Goal: Obtain resource: Download file/media

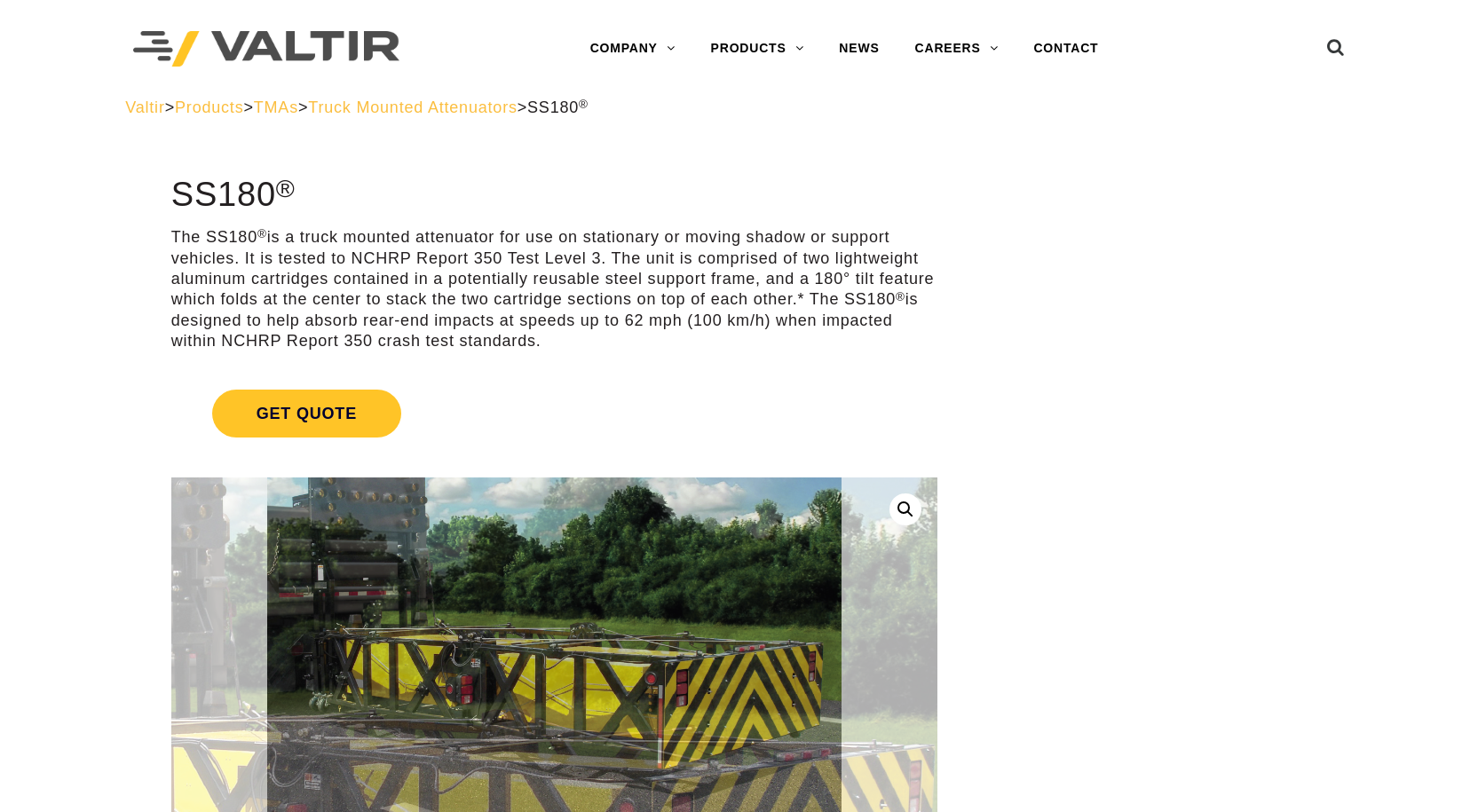
drag, startPoint x: 867, startPoint y: 526, endPoint x: 849, endPoint y: 170, distance: 356.5
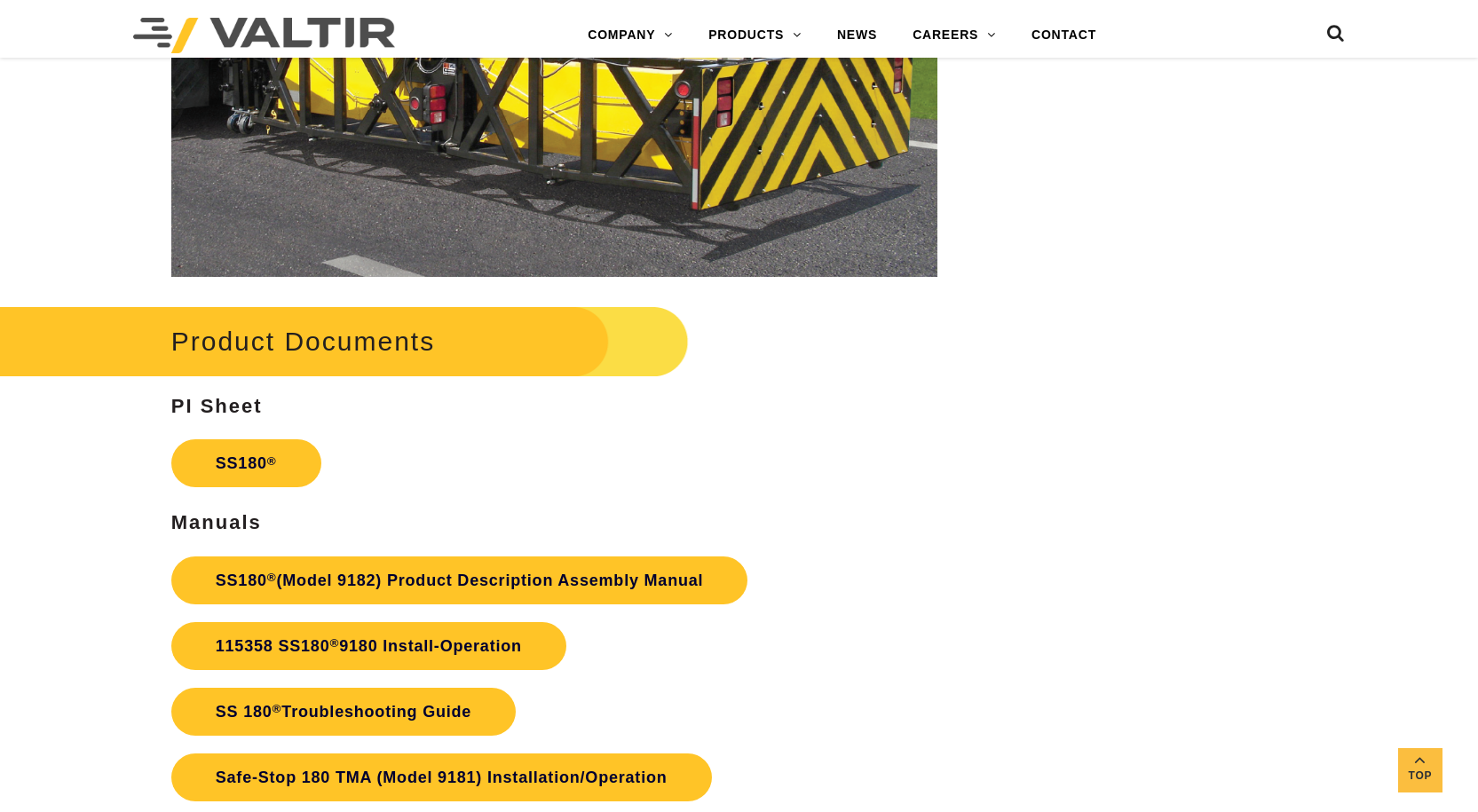
scroll to position [2750, 0]
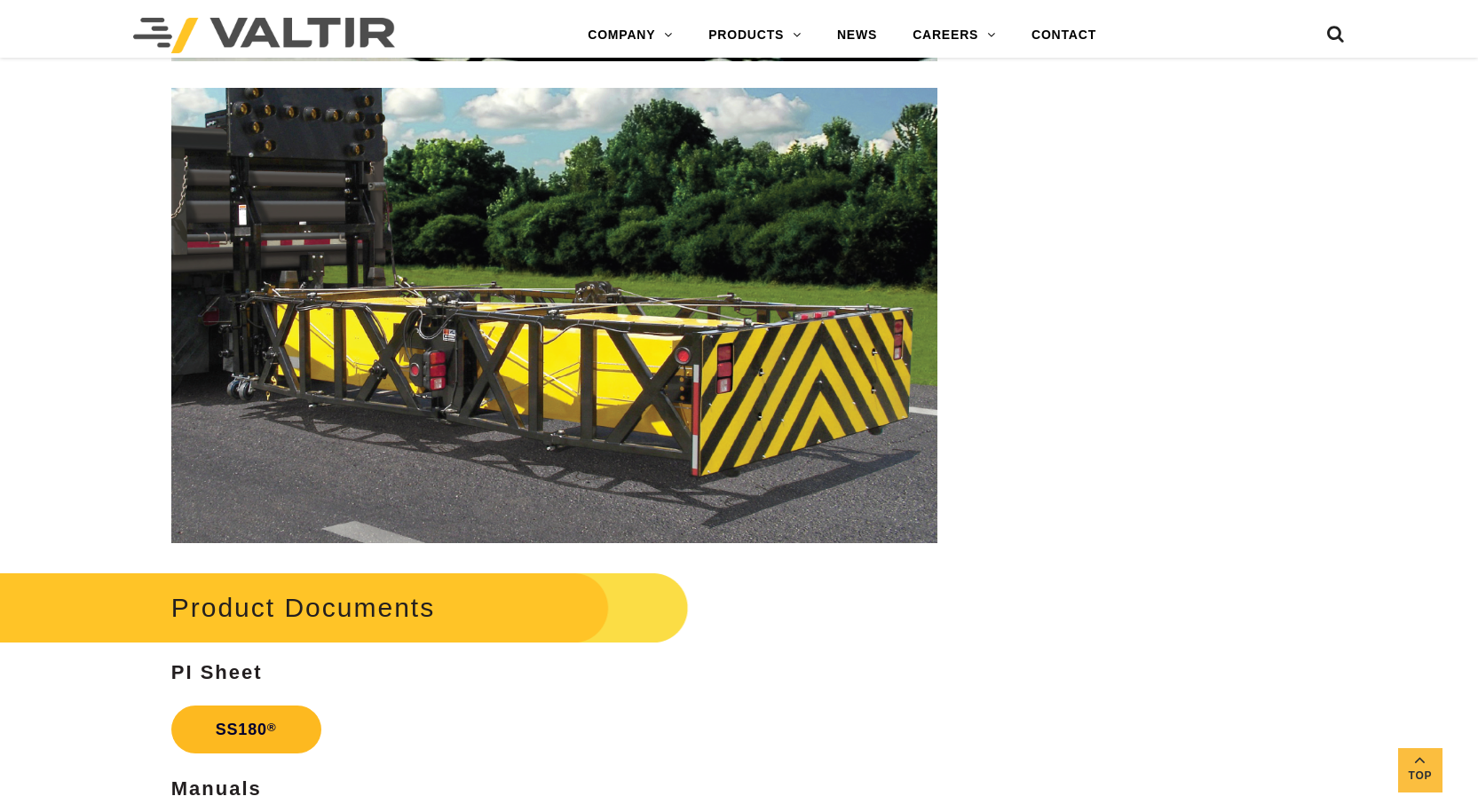
click at [279, 720] on link "SS180 ®" at bounding box center [246, 729] width 150 height 48
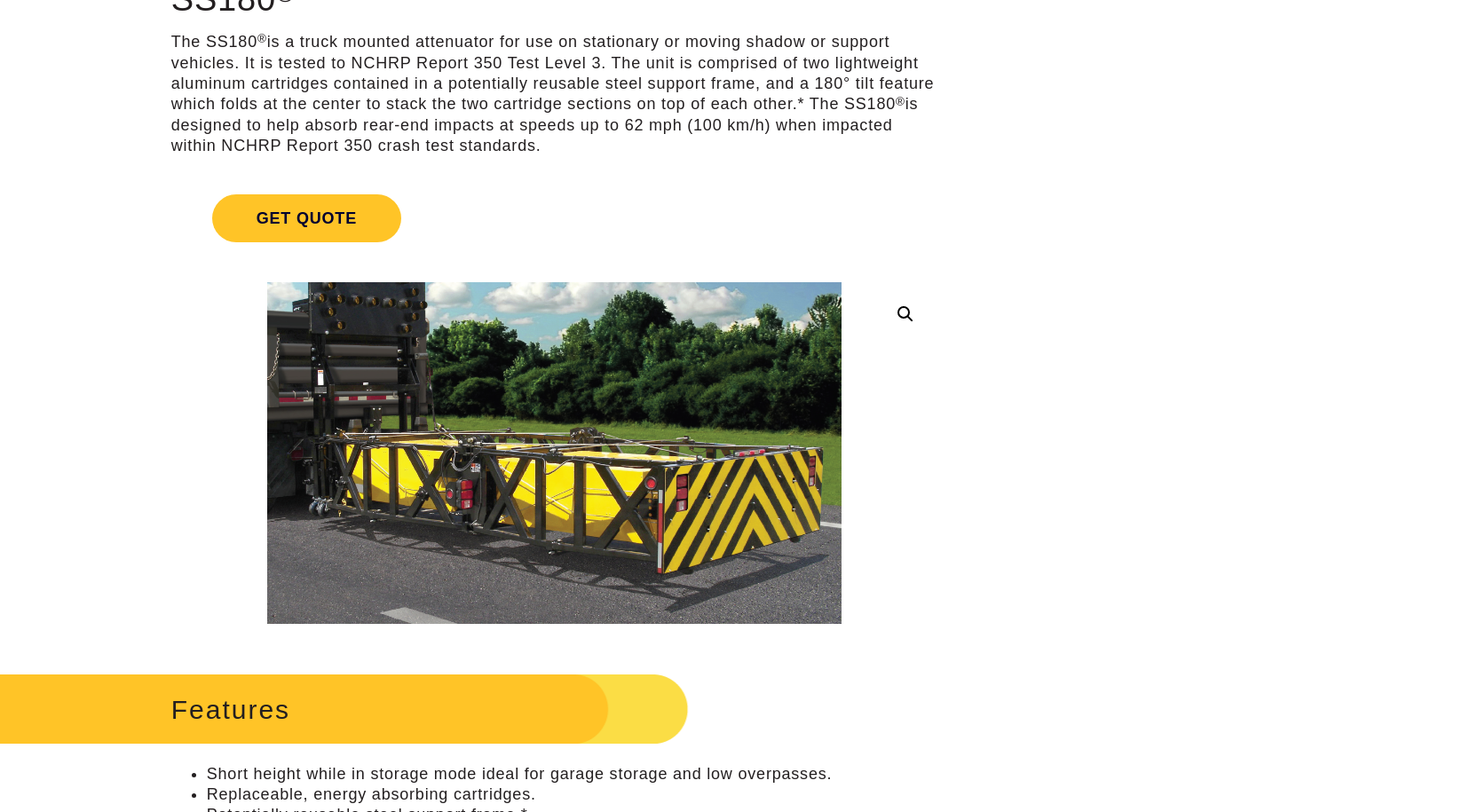
scroll to position [0, 0]
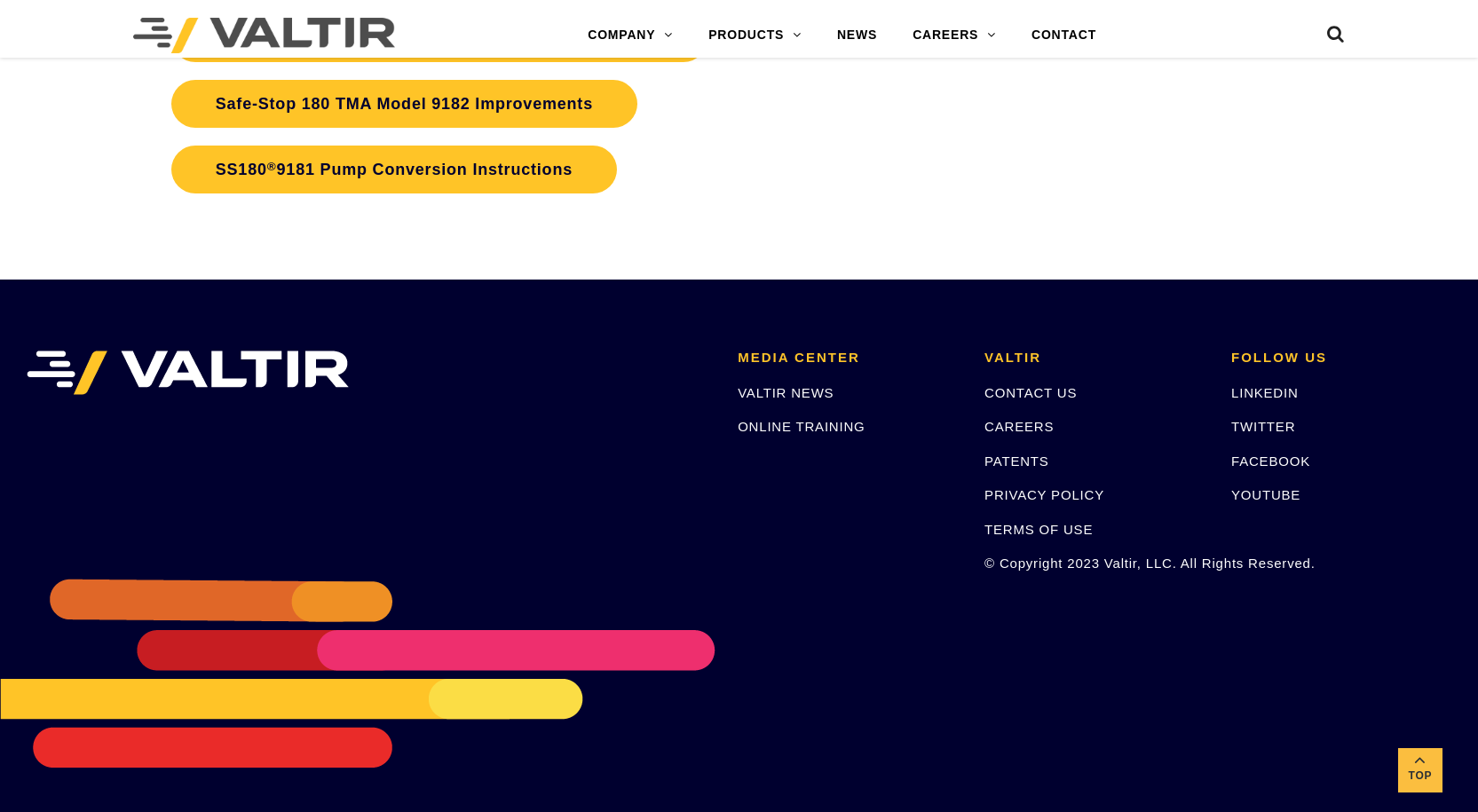
drag, startPoint x: 581, startPoint y: 324, endPoint x: 560, endPoint y: 639, distance: 315.7
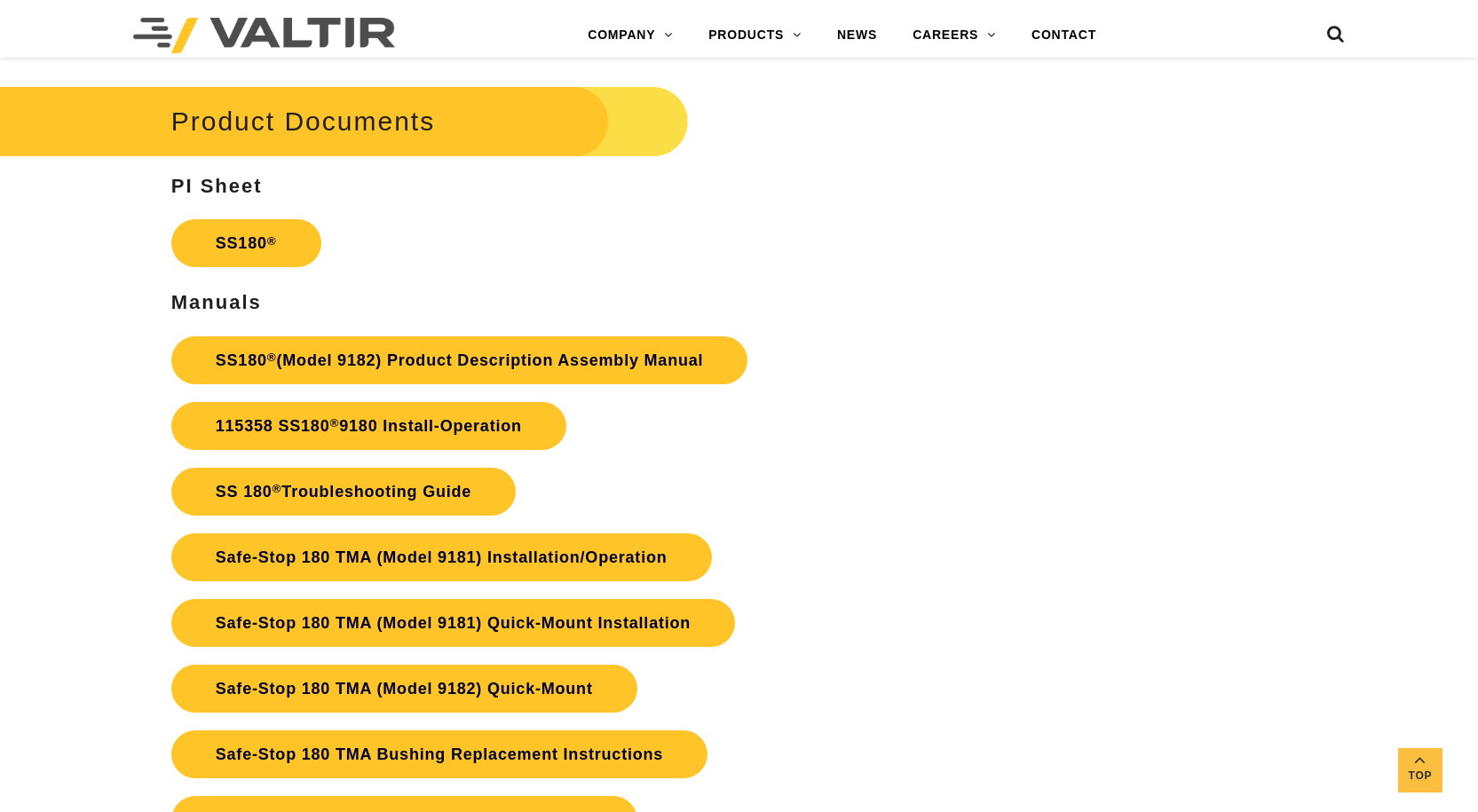
drag, startPoint x: 555, startPoint y: 542, endPoint x: 563, endPoint y: 391, distance: 151.2
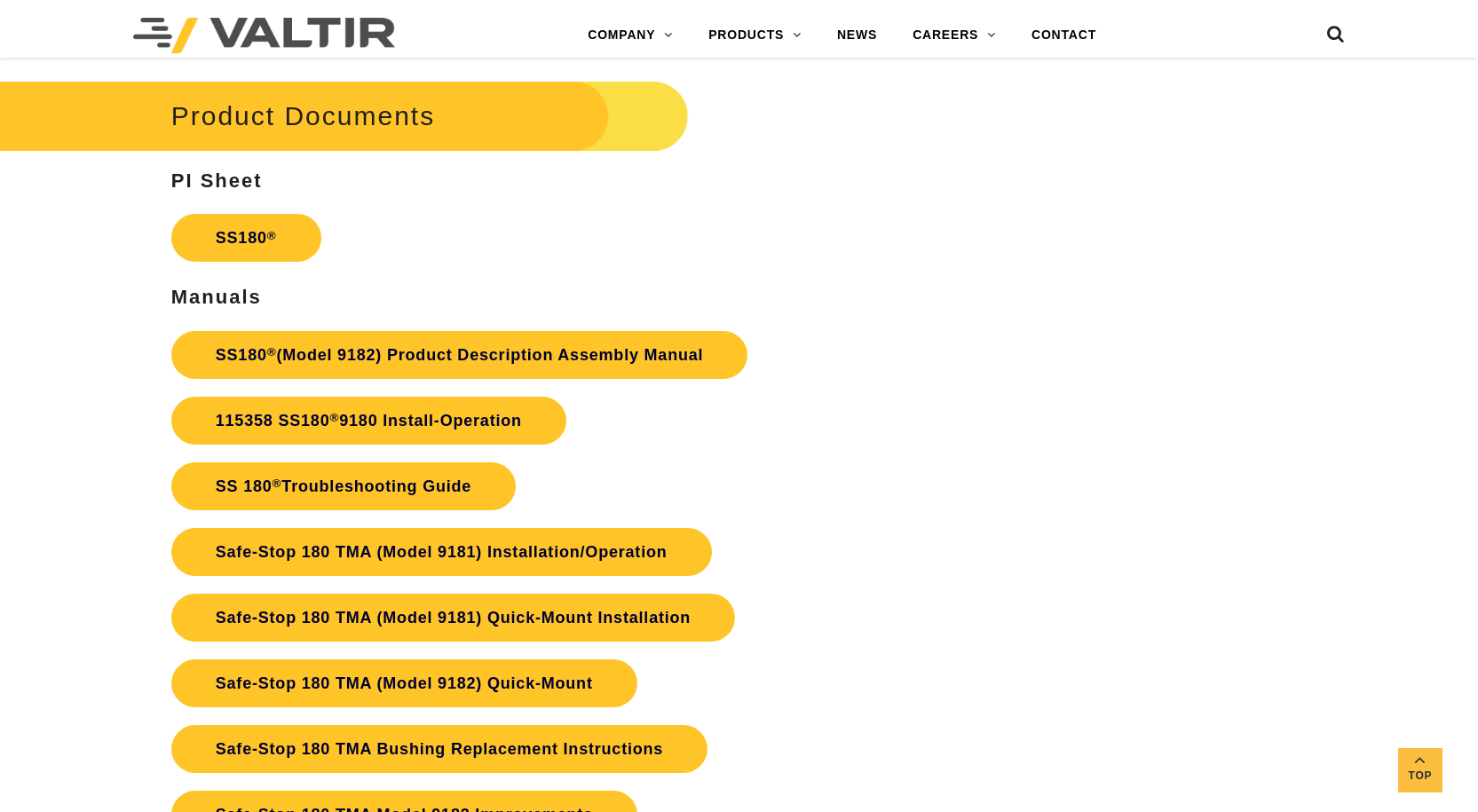
scroll to position [3273, 0]
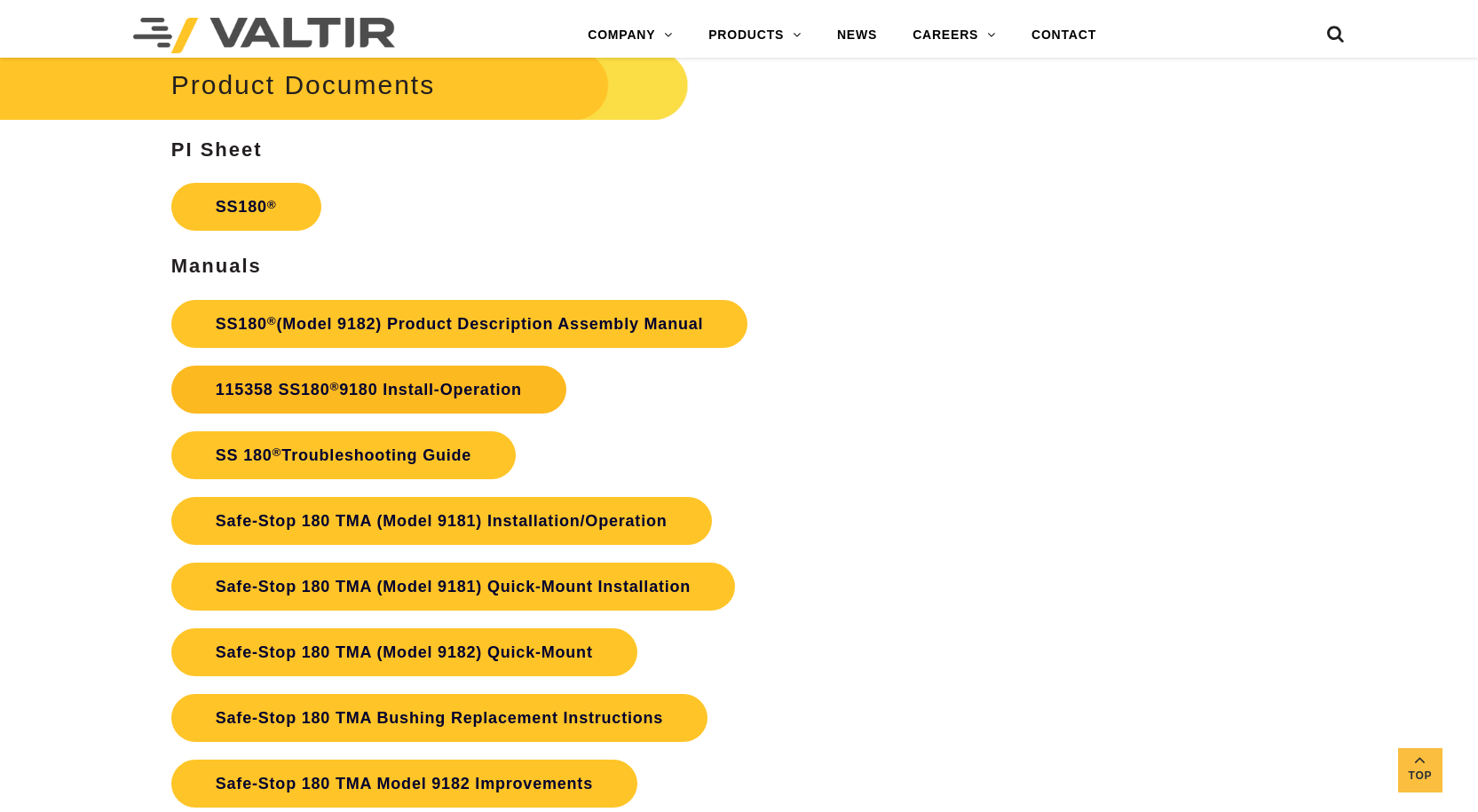
click at [534, 401] on link "115358 SS180 ® 9180 Install-Operation" at bounding box center [369, 389] width 395 height 48
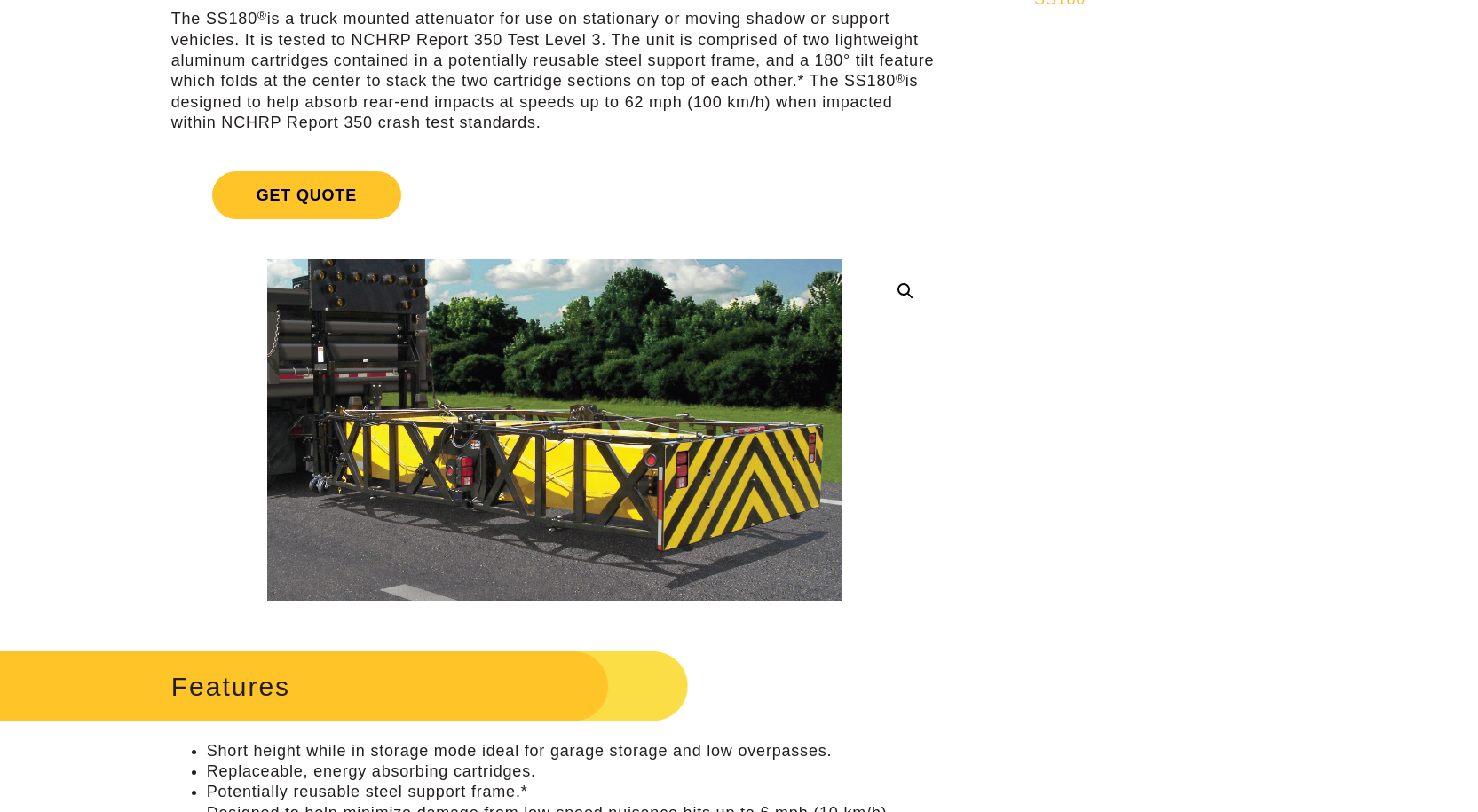
scroll to position [178, 0]
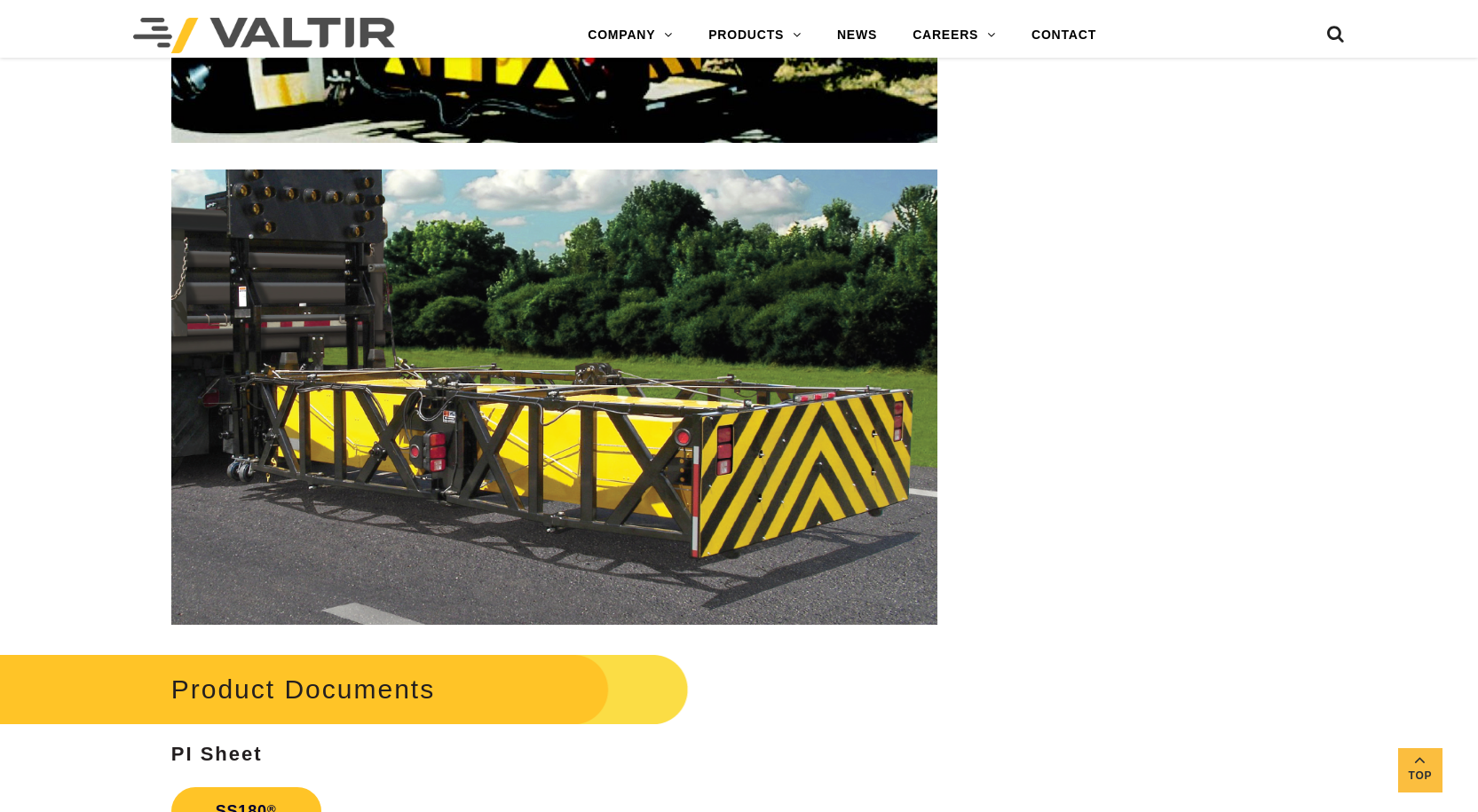
scroll to position [2662, 0]
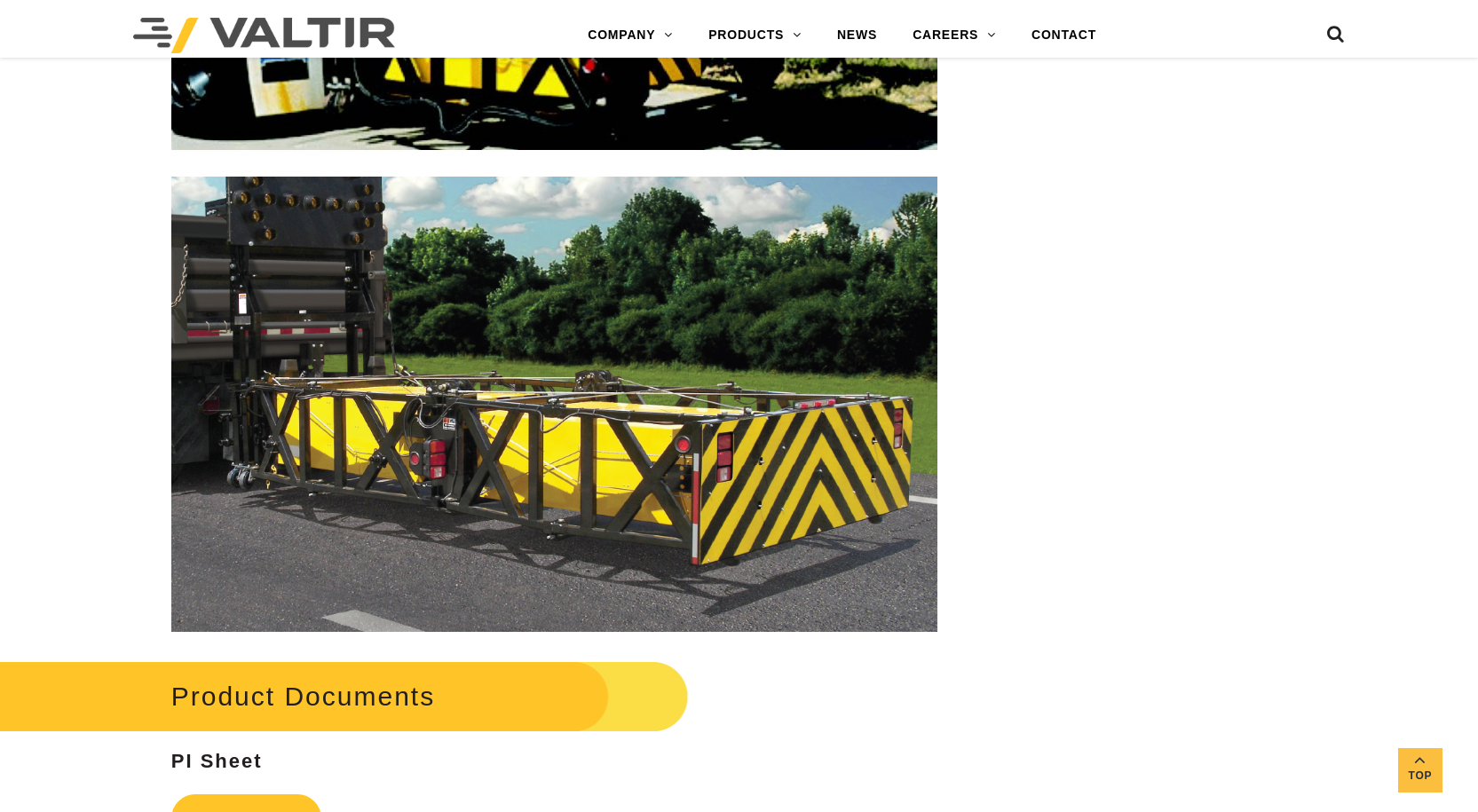
drag, startPoint x: 881, startPoint y: 488, endPoint x: 1057, endPoint y: 198, distance: 339.2
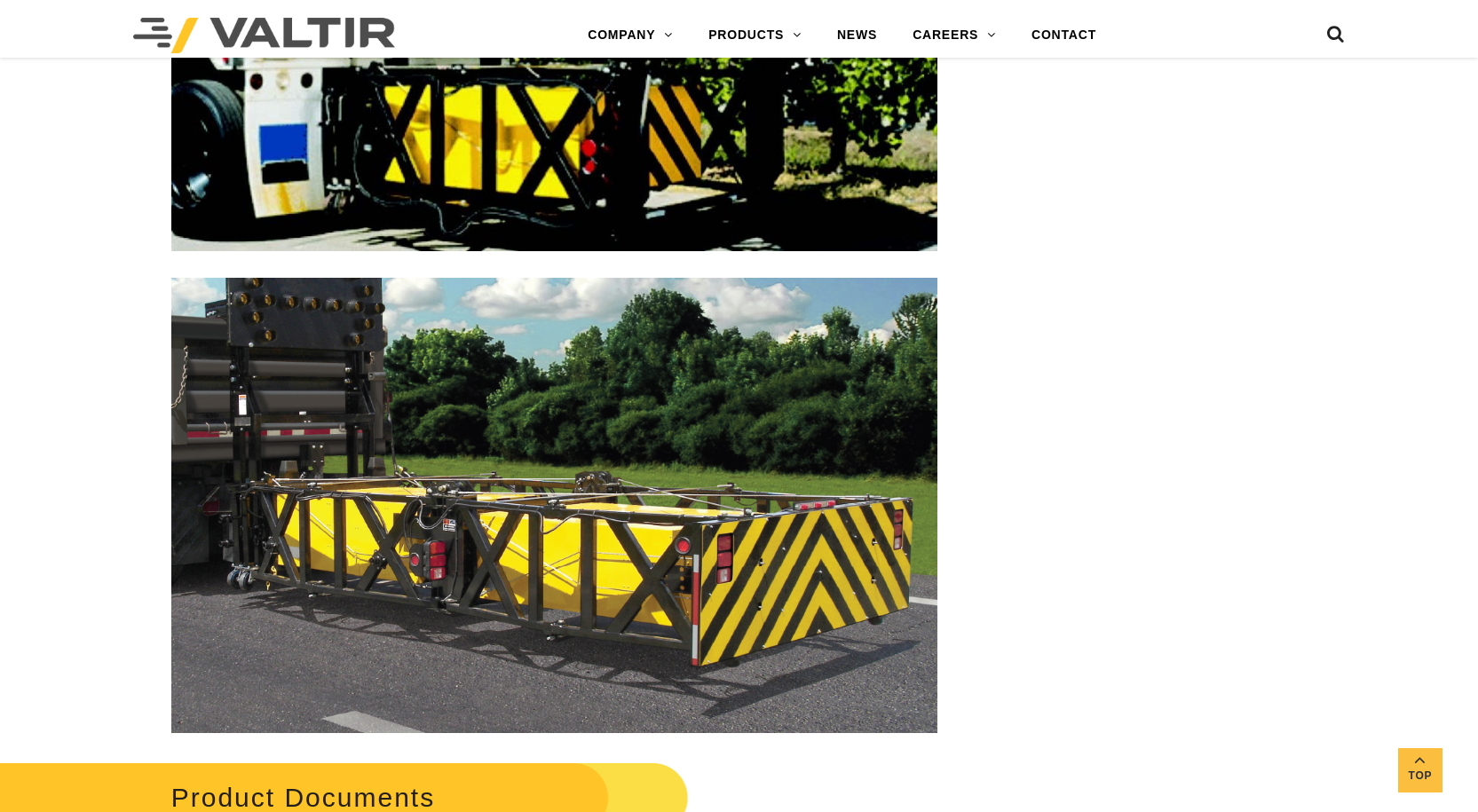
drag, startPoint x: 1165, startPoint y: 24, endPoint x: 1120, endPoint y: -76, distance: 109.7
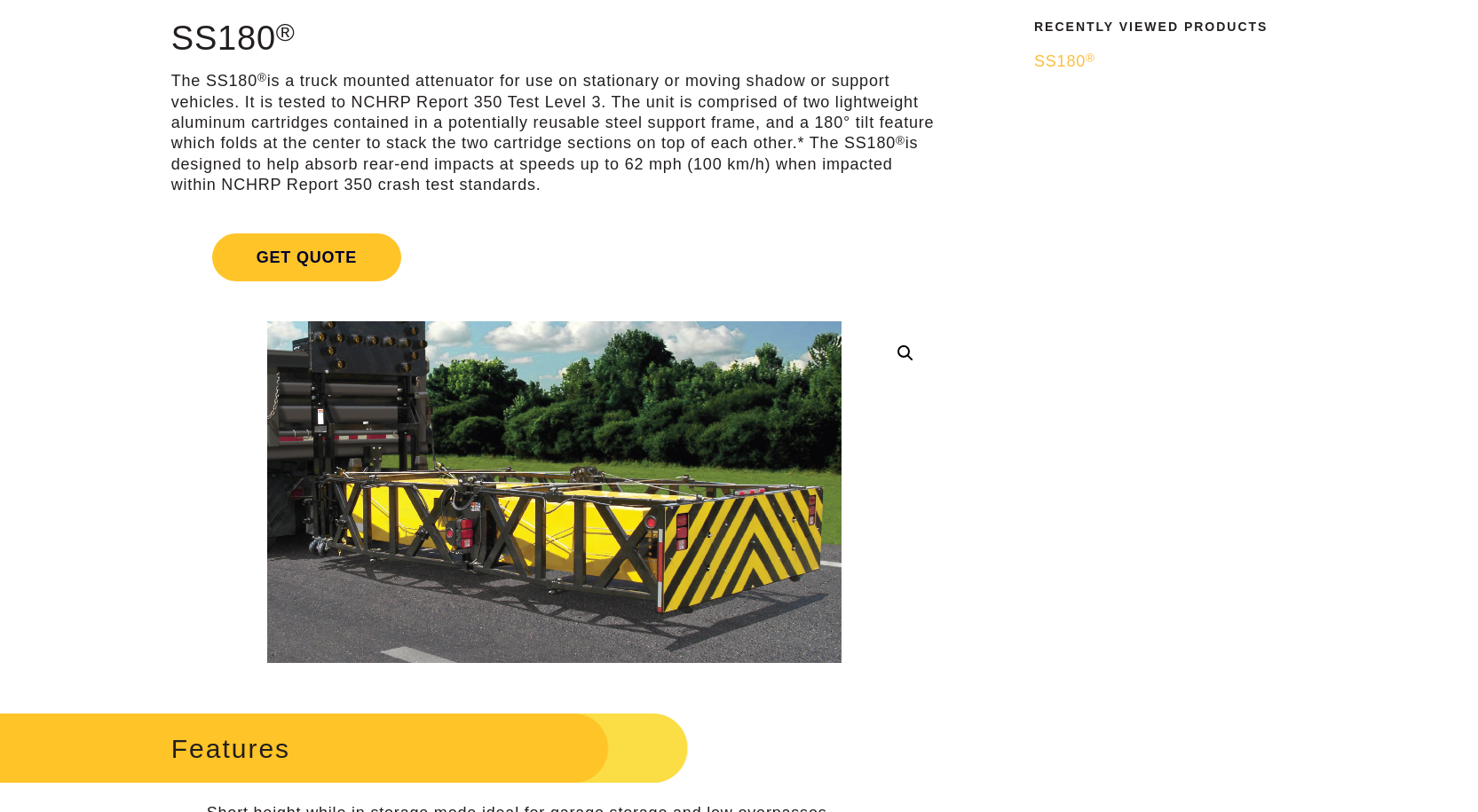
scroll to position [0, 0]
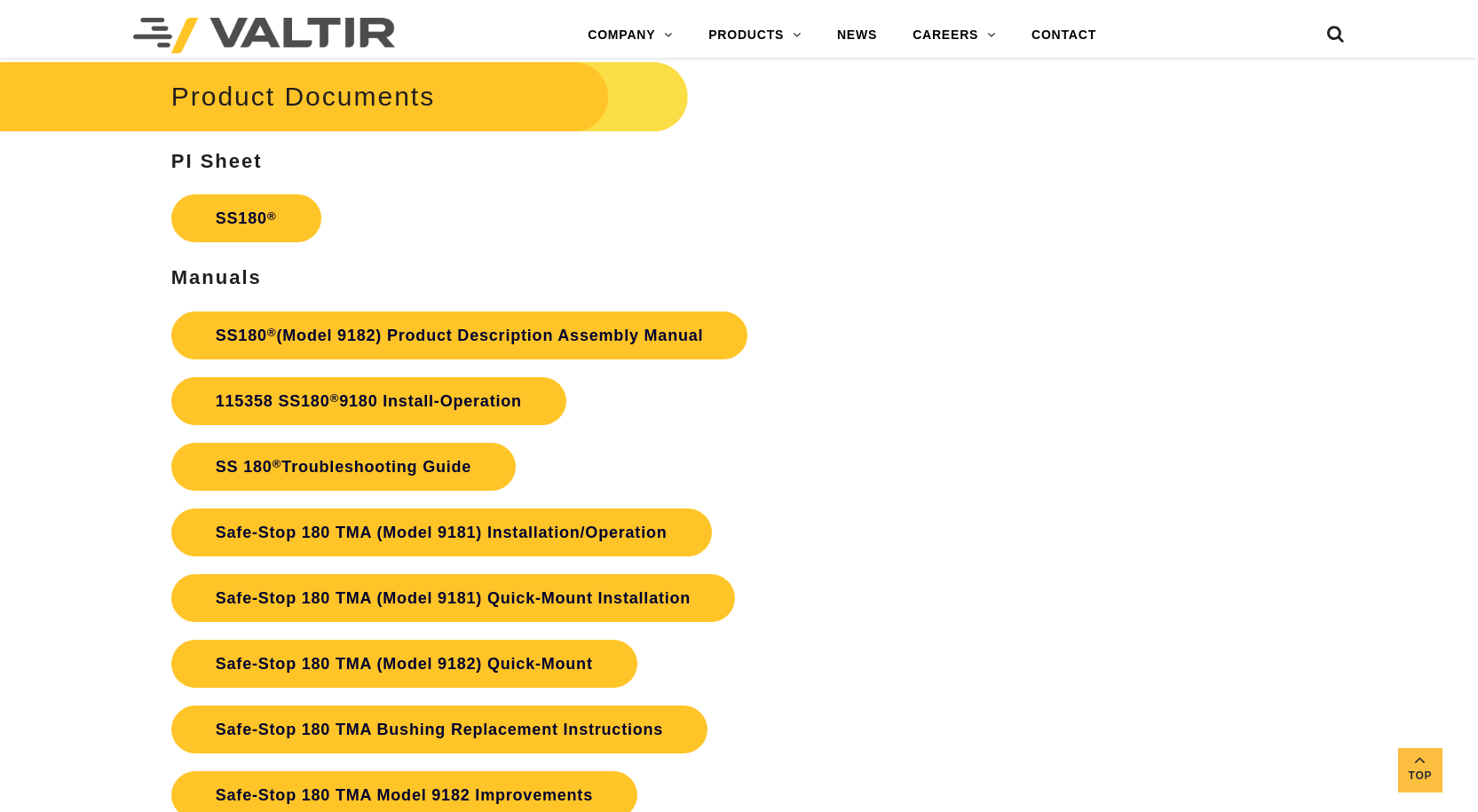
scroll to position [3460, 0]
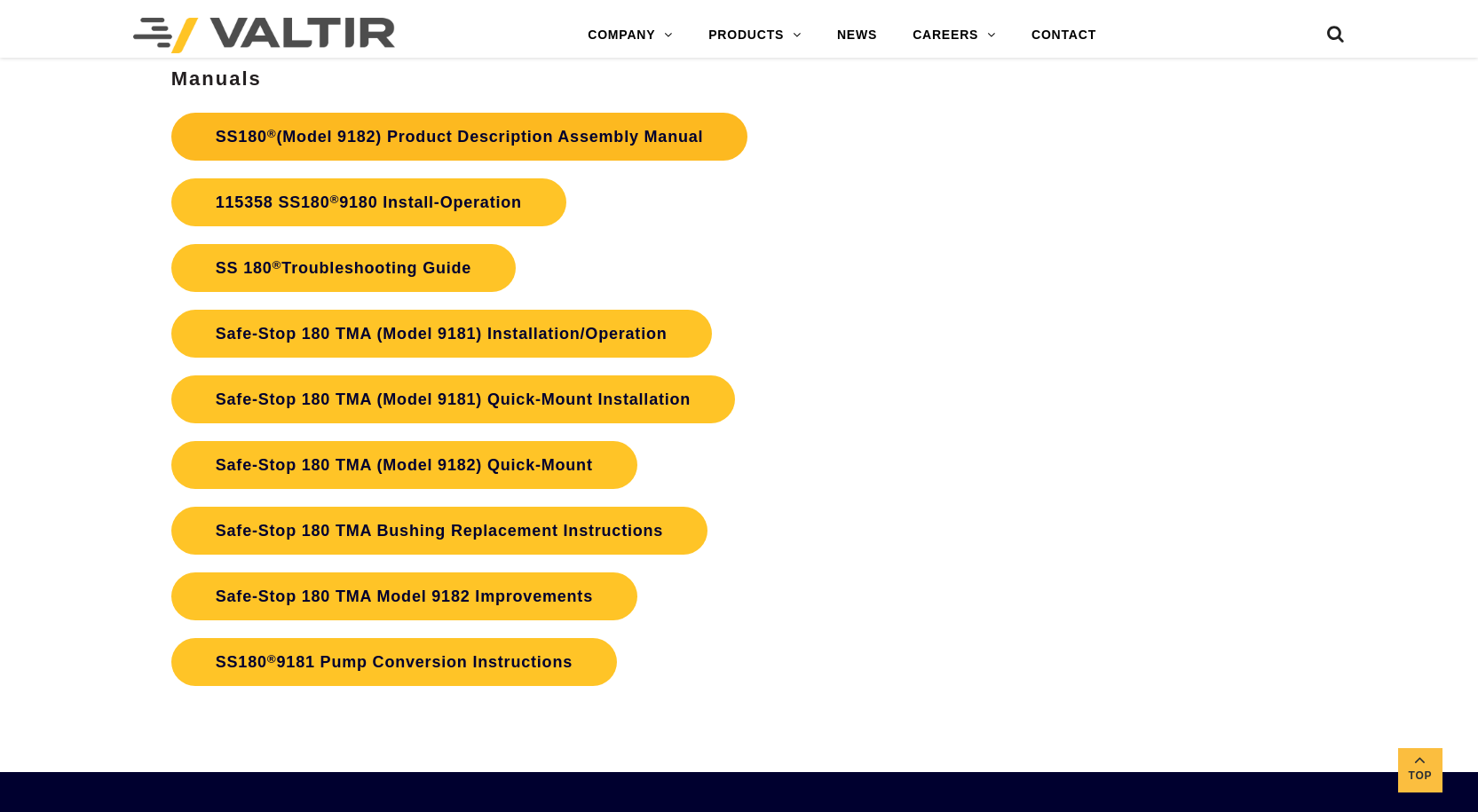
click at [633, 143] on link "SS180 ® (Model 9182) Product Description Assembly Manual" at bounding box center [460, 136] width 577 height 48
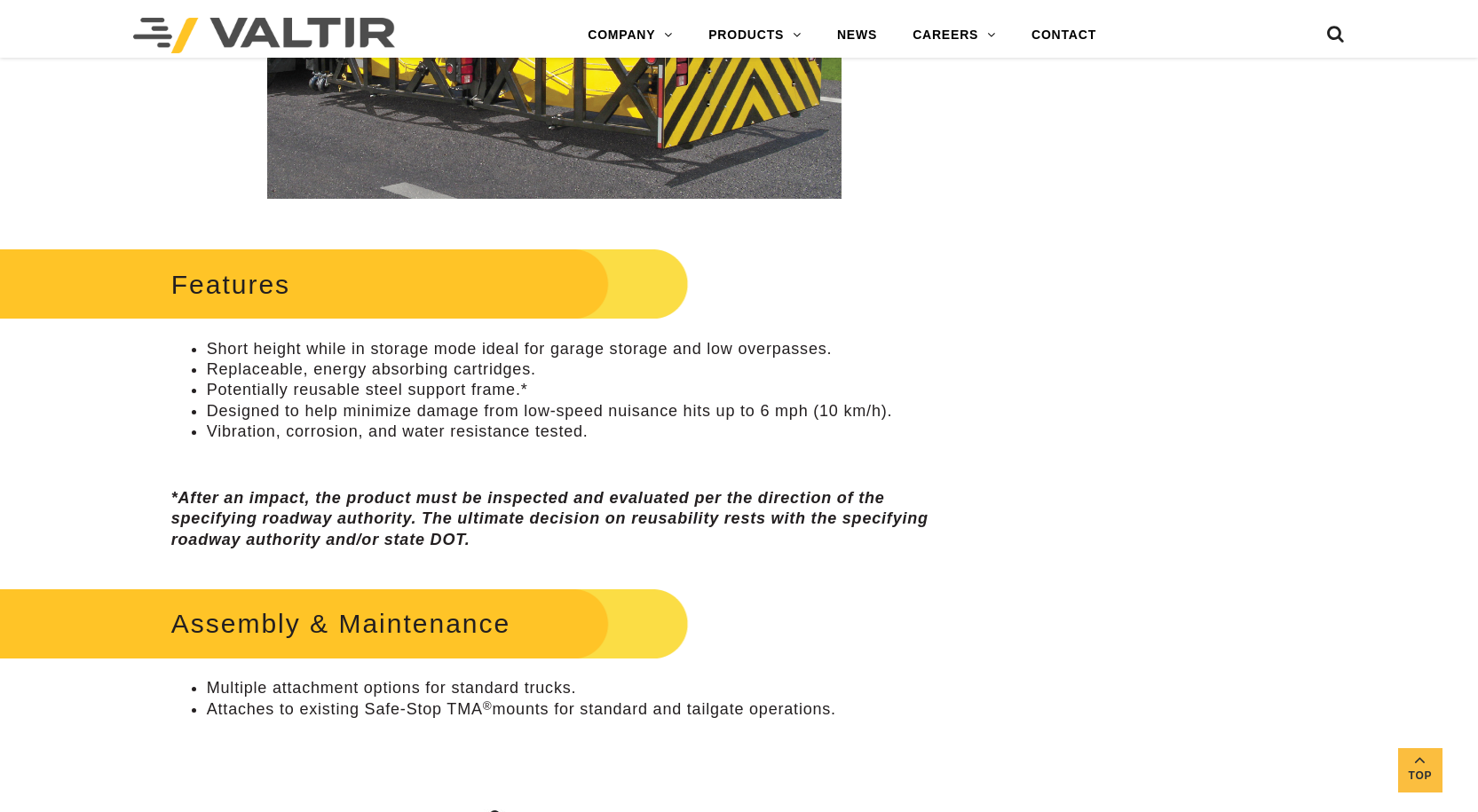
scroll to position [621, 0]
